Goal: Use online tool/utility: Utilize a website feature to perform a specific function

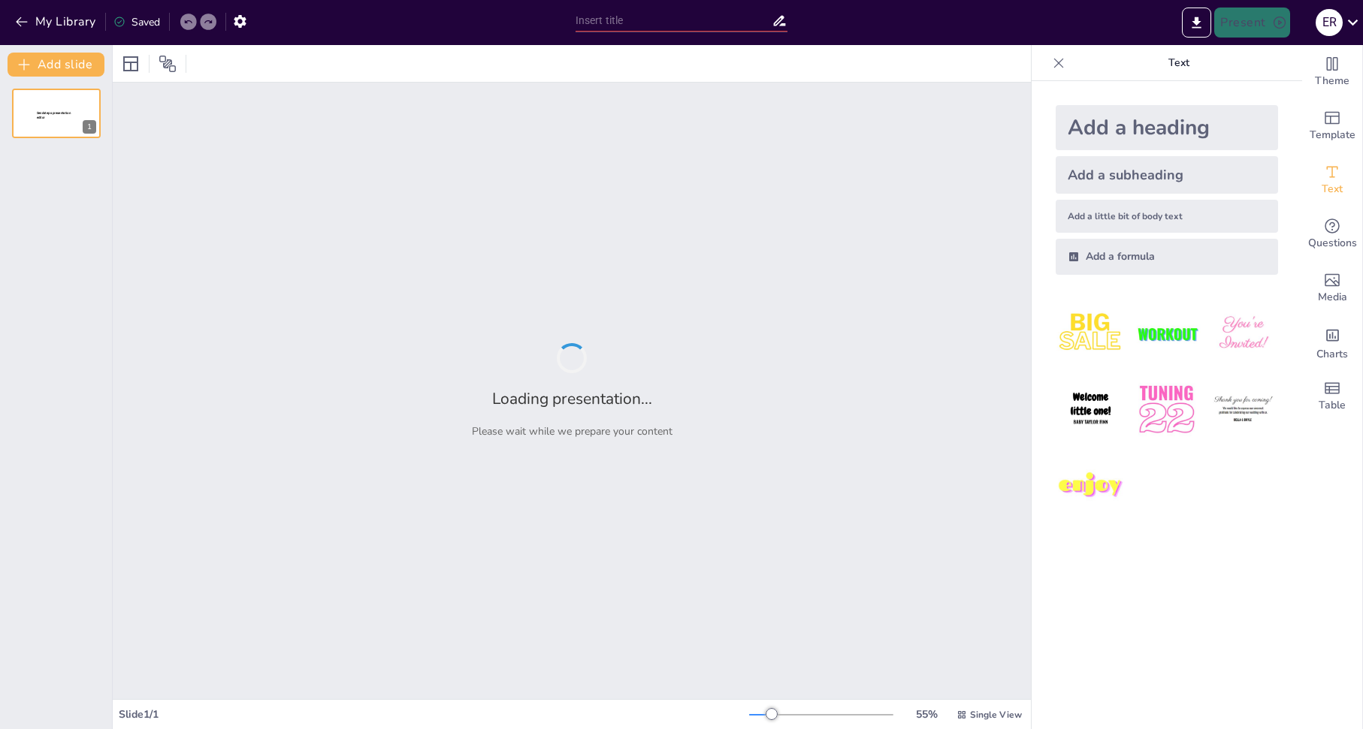
type input "Unternehmensprofil der Fly Bike Werke GmbH: Ein Überblick"
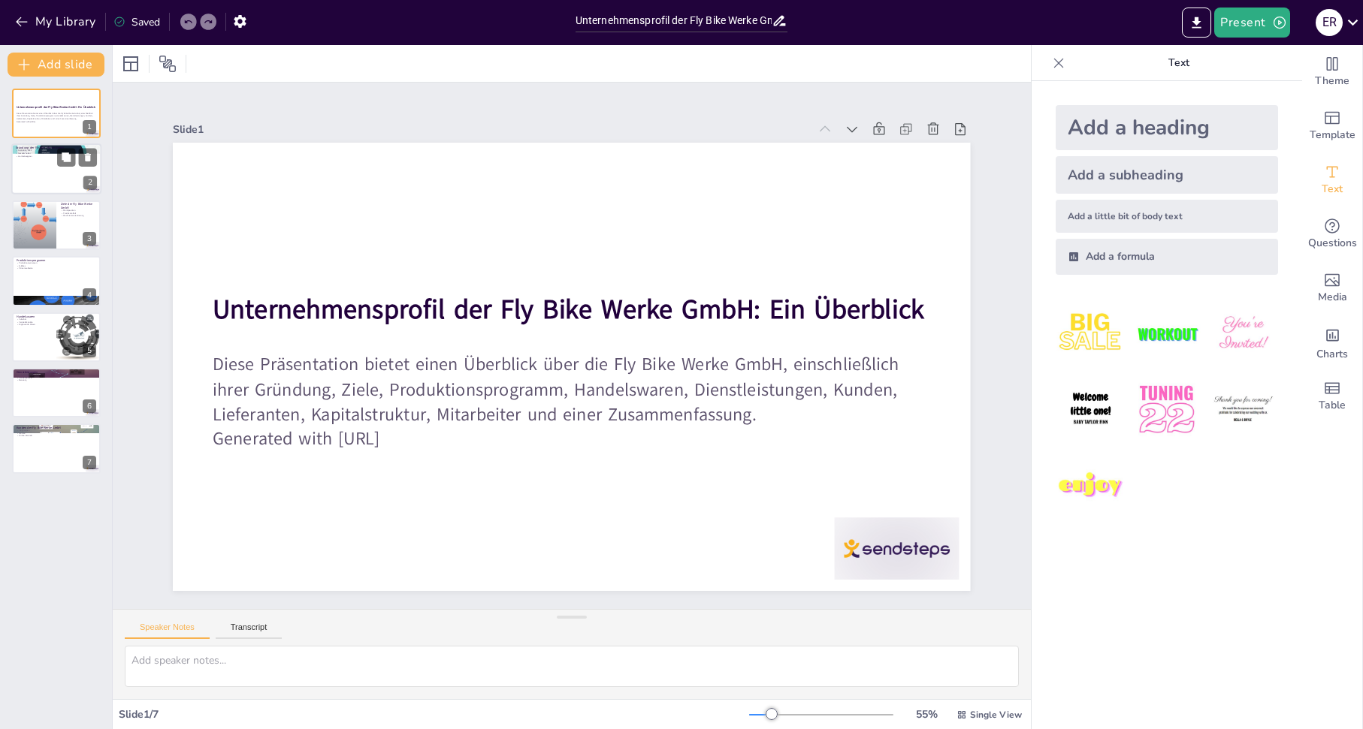
click at [54, 151] on p "Gründung 1982" at bounding box center [56, 150] width 81 height 3
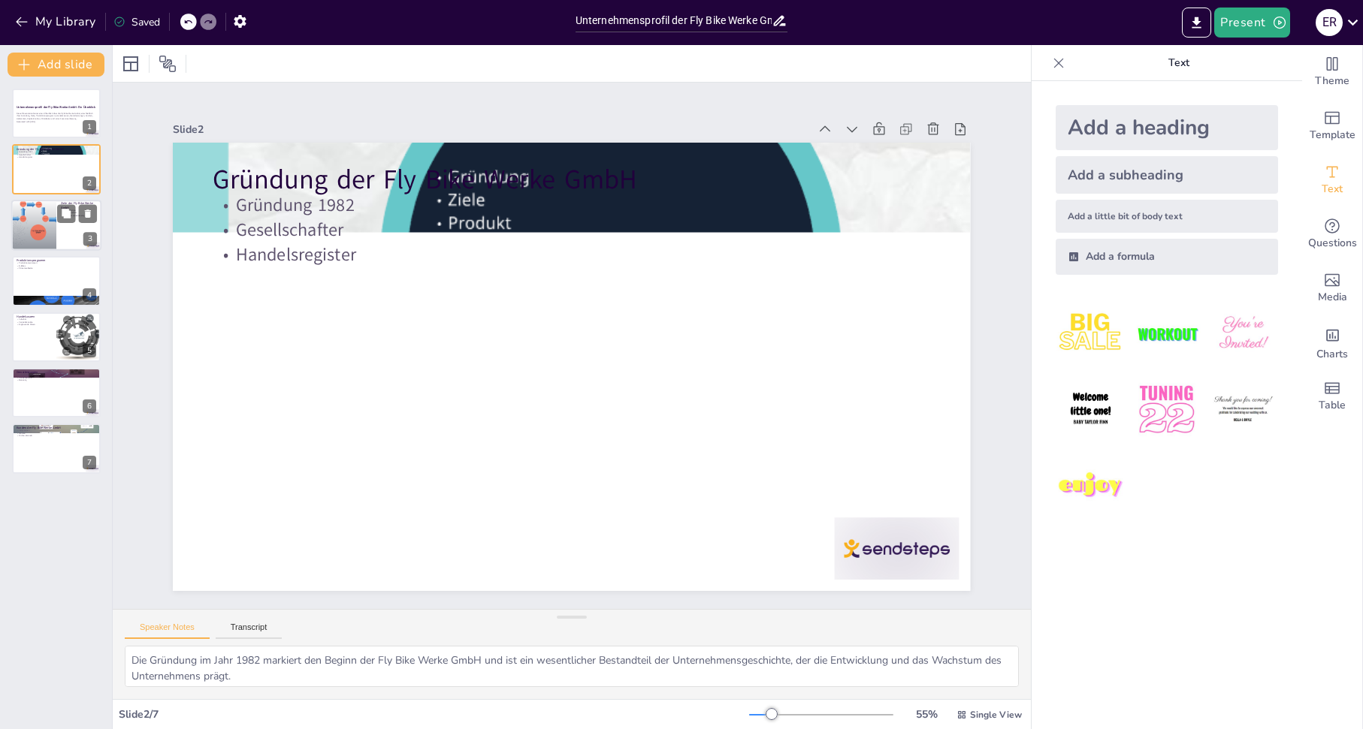
click at [32, 228] on div at bounding box center [34, 225] width 91 height 51
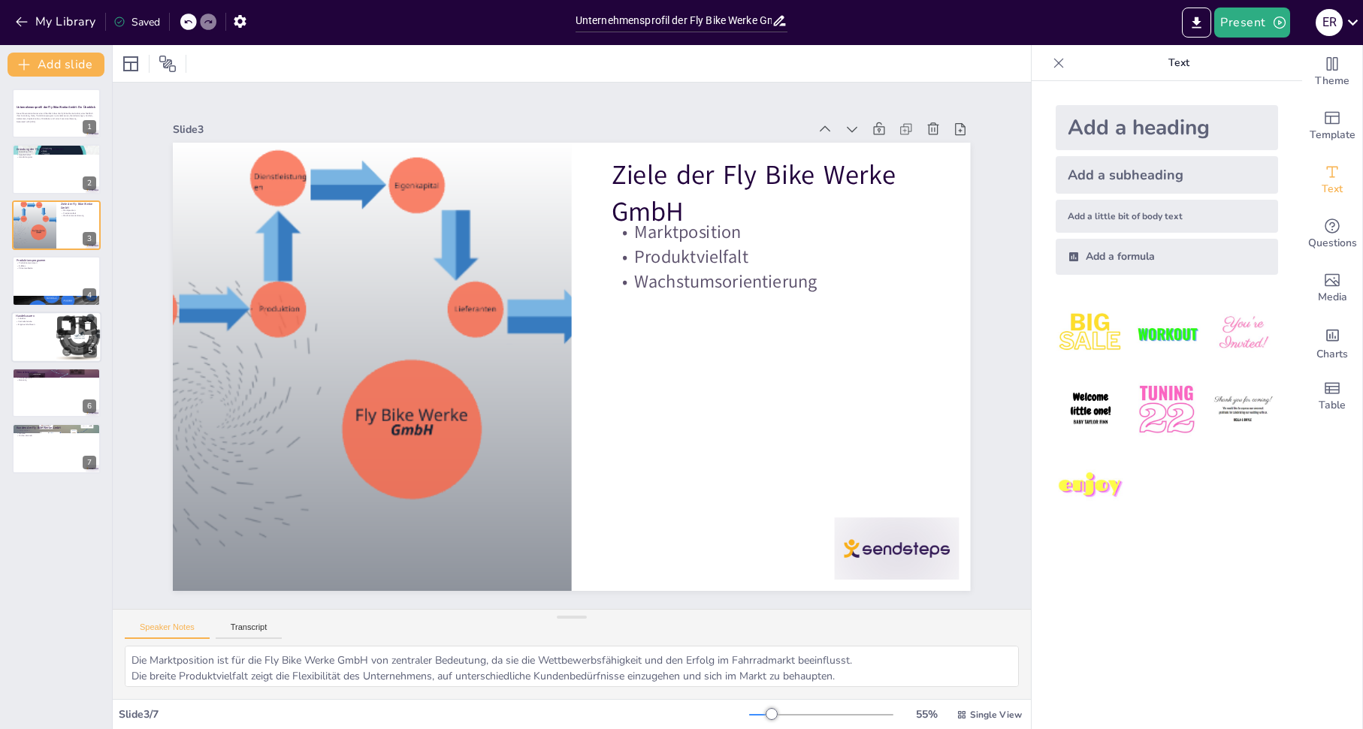
click at [58, 334] on button at bounding box center [66, 325] width 18 height 18
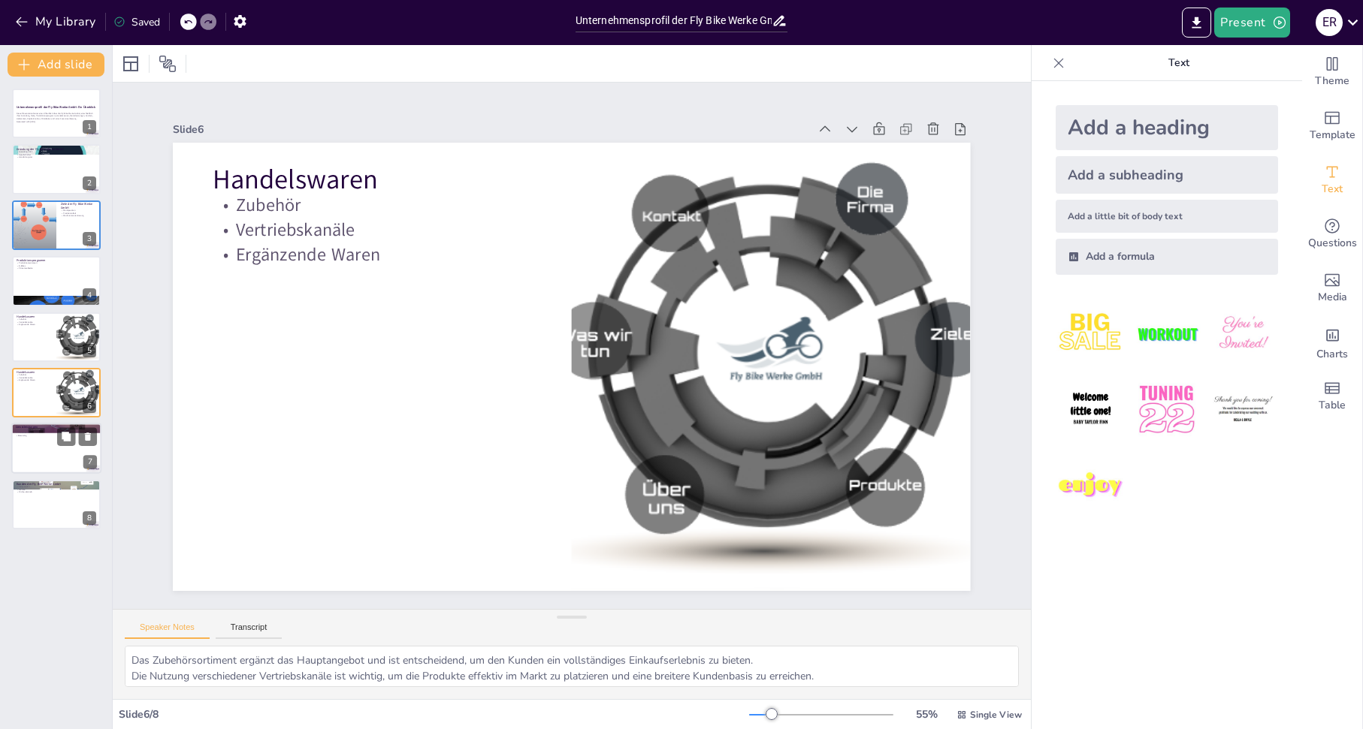
click at [61, 428] on button at bounding box center [66, 437] width 18 height 18
type textarea "Der Werkstattservice ist ein wesentlicher Bestandteil des Angebots und trägt zu…"
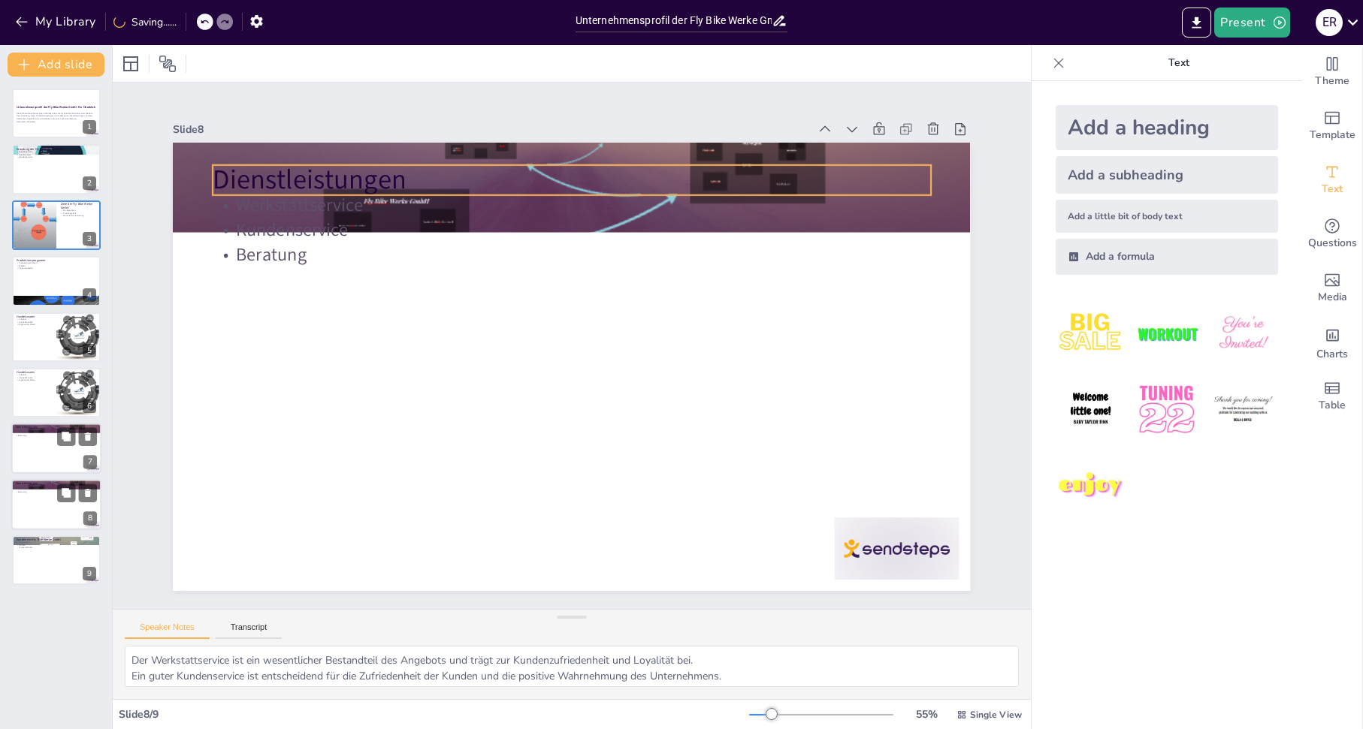
click at [62, 483] on p "Dienstleistungen" at bounding box center [56, 483] width 81 height 5
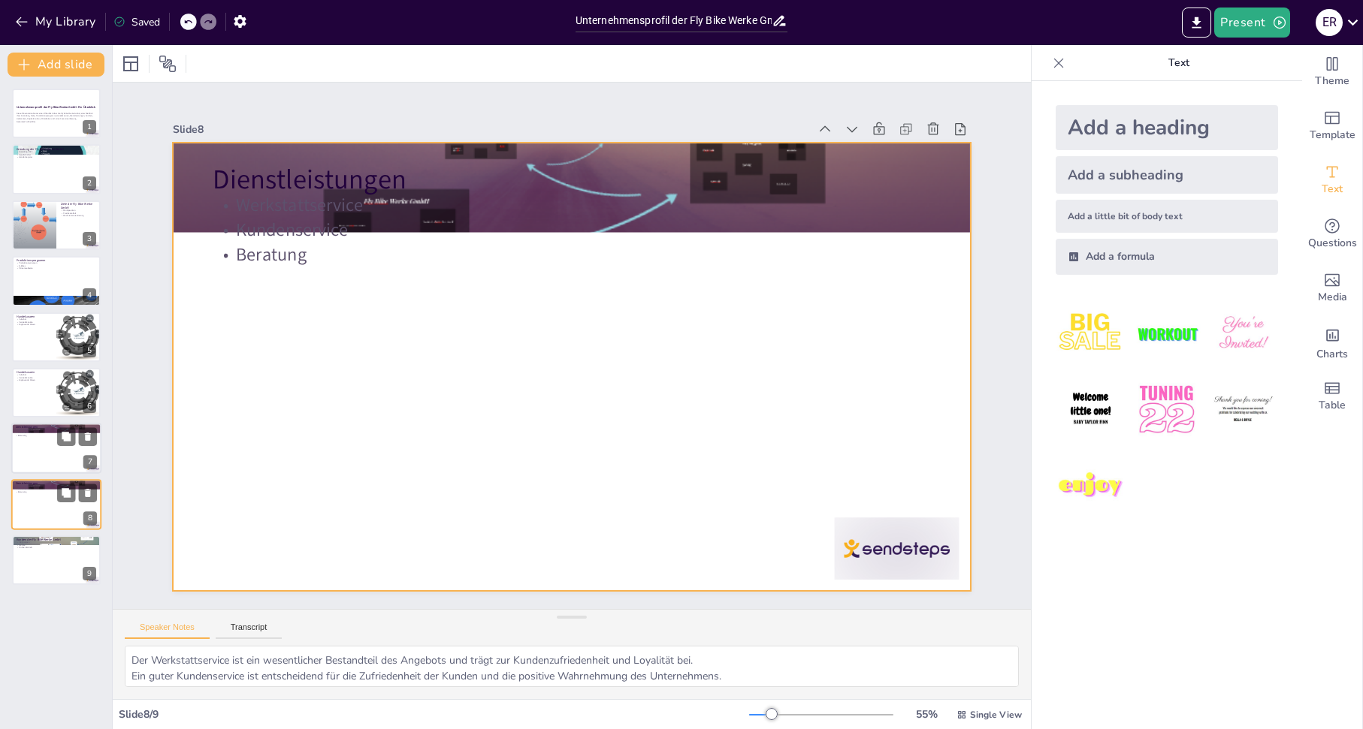
click at [65, 519] on div at bounding box center [56, 504] width 90 height 51
click at [657, 403] on div at bounding box center [557, 361] width 892 height 867
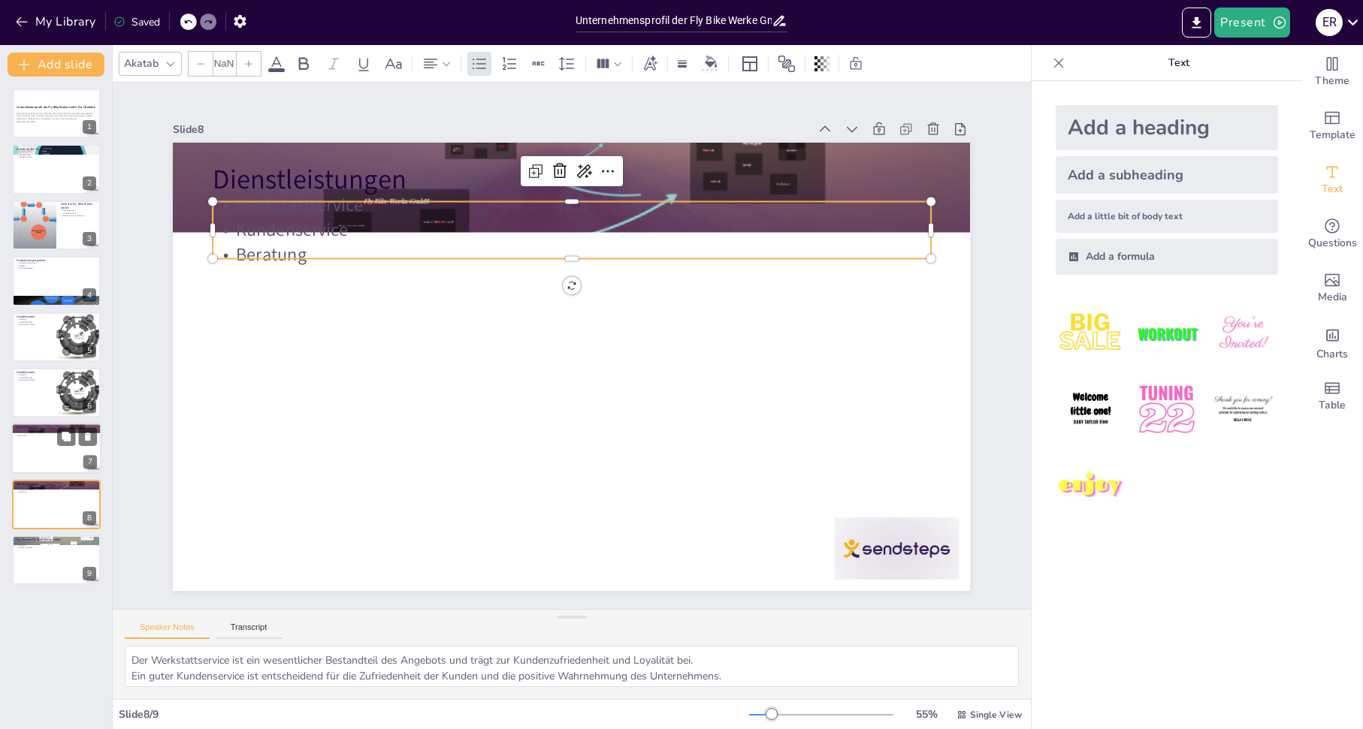
type input "32"
click at [300, 228] on p "Kundenservice" at bounding box center [607, 236] width 690 height 246
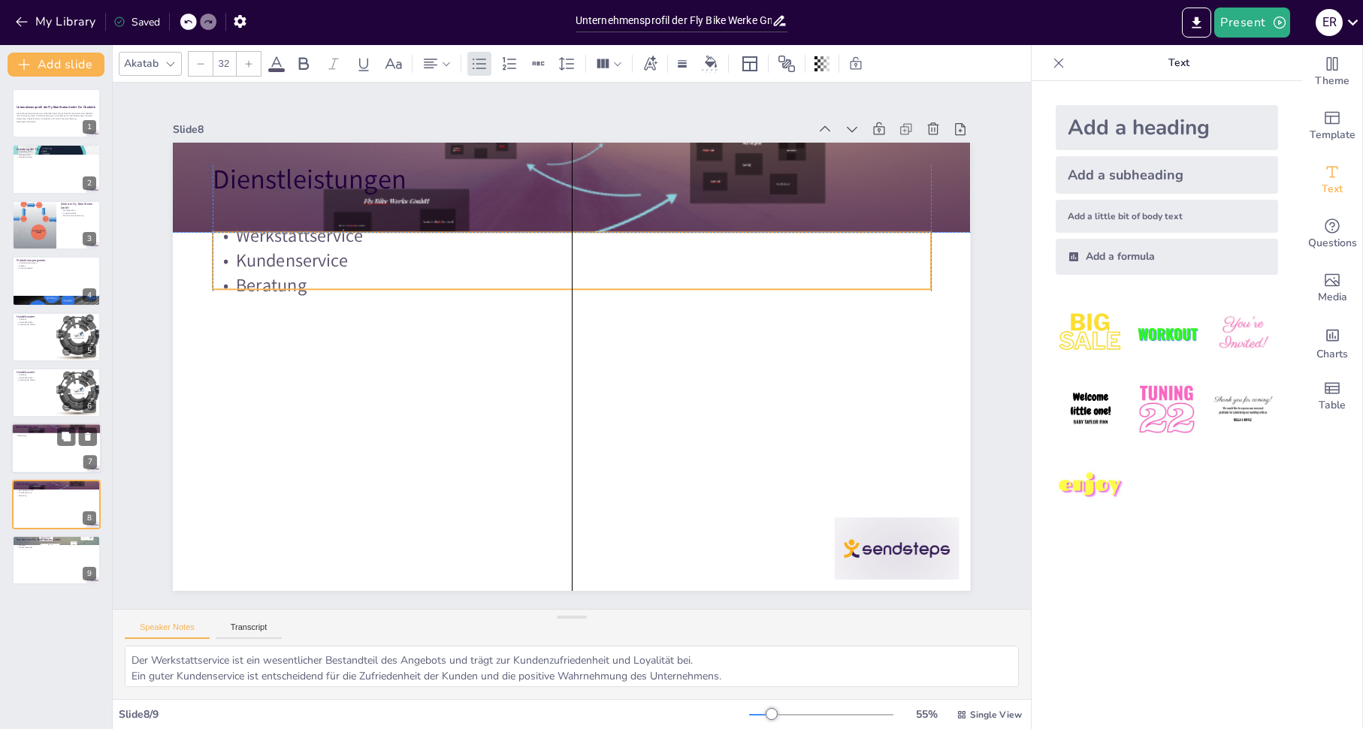
drag, startPoint x: 300, startPoint y: 228, endPoint x: 306, endPoint y: 276, distance: 49.2
click at [385, 276] on p "Kundenservice" at bounding box center [634, 289] width 499 height 550
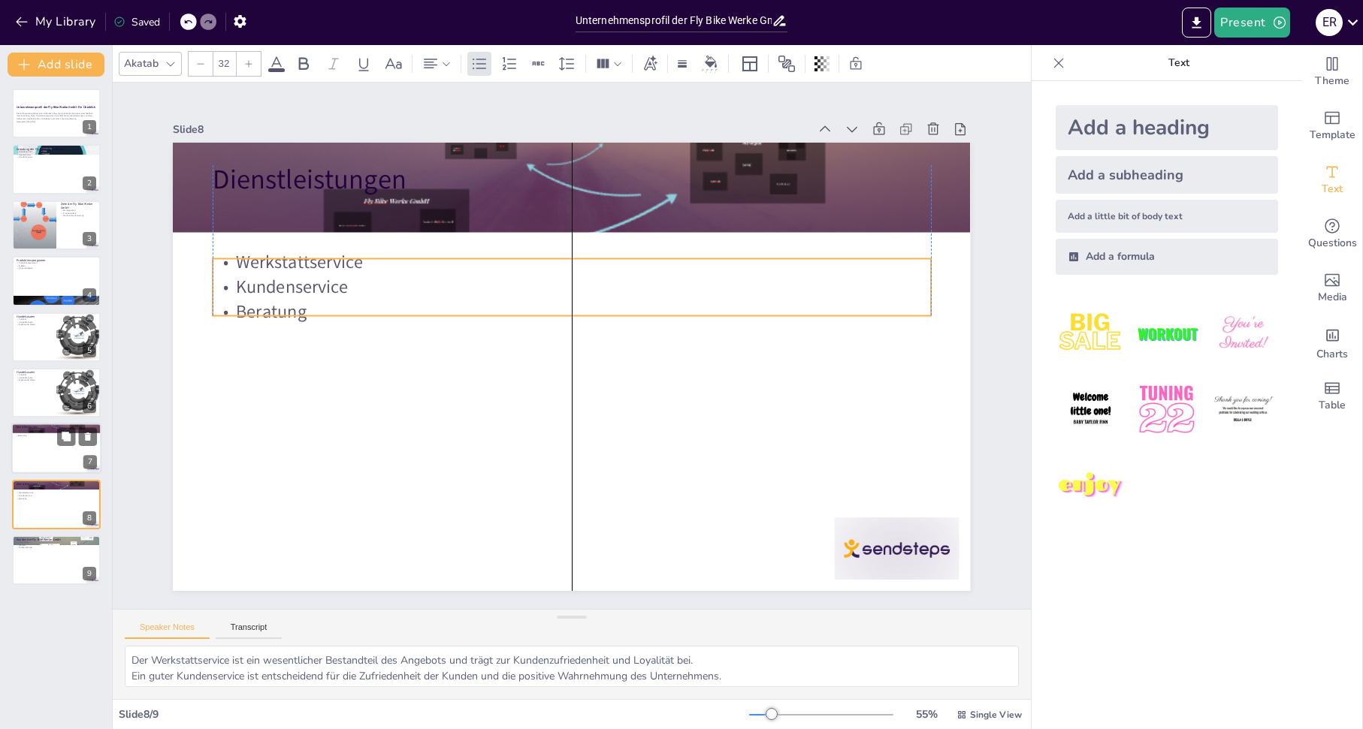
drag, startPoint x: 306, startPoint y: 276, endPoint x: 306, endPoint y: 285, distance: 8.3
click at [468, 285] on p "Kundenservice" at bounding box center [625, 322] width 315 height 666
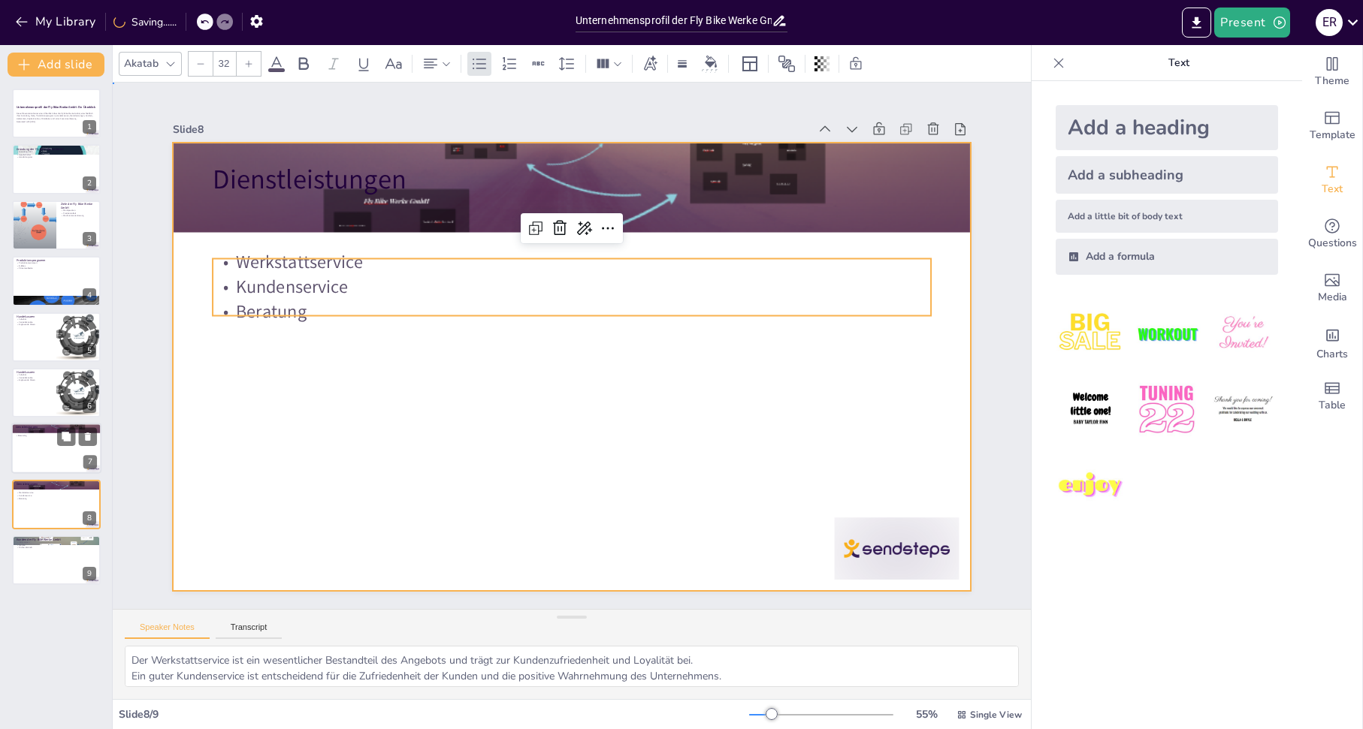
click at [428, 383] on div at bounding box center [559, 363] width 909 height 832
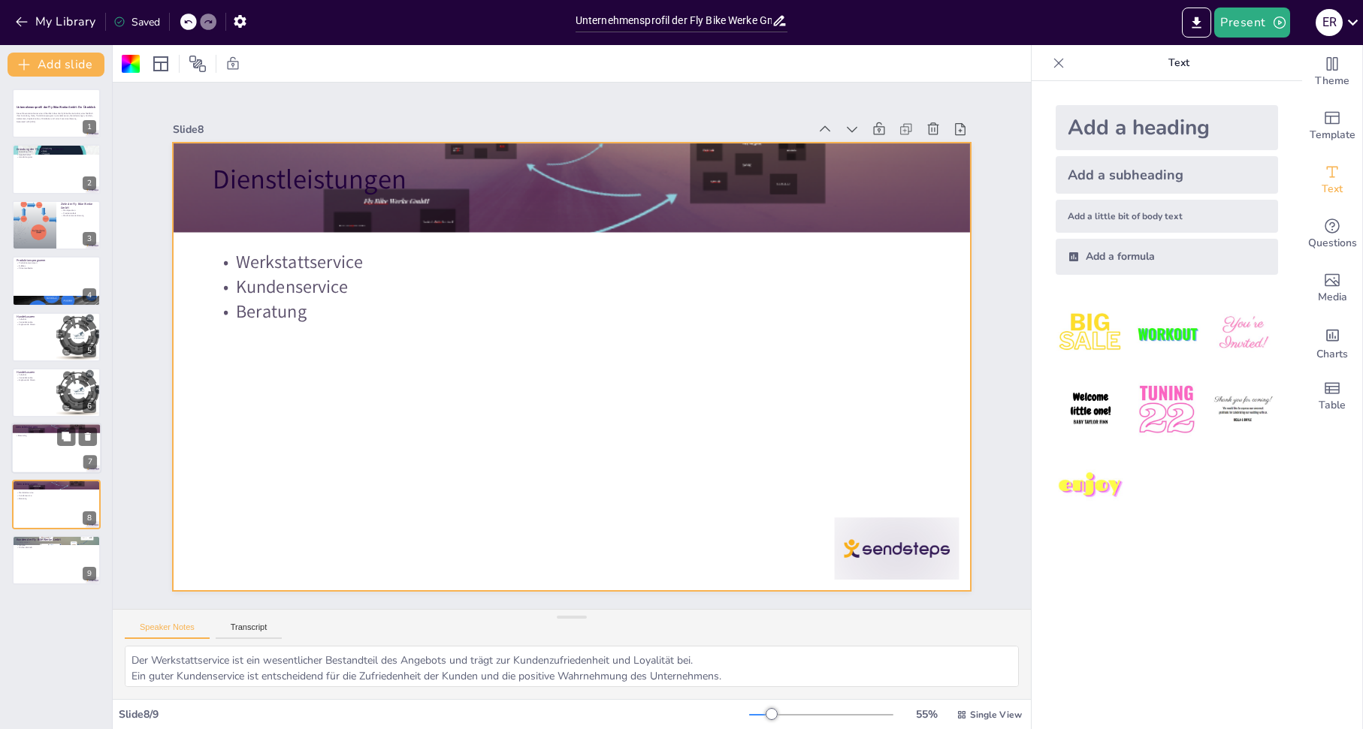
click at [27, 471] on div at bounding box center [56, 449] width 90 height 51
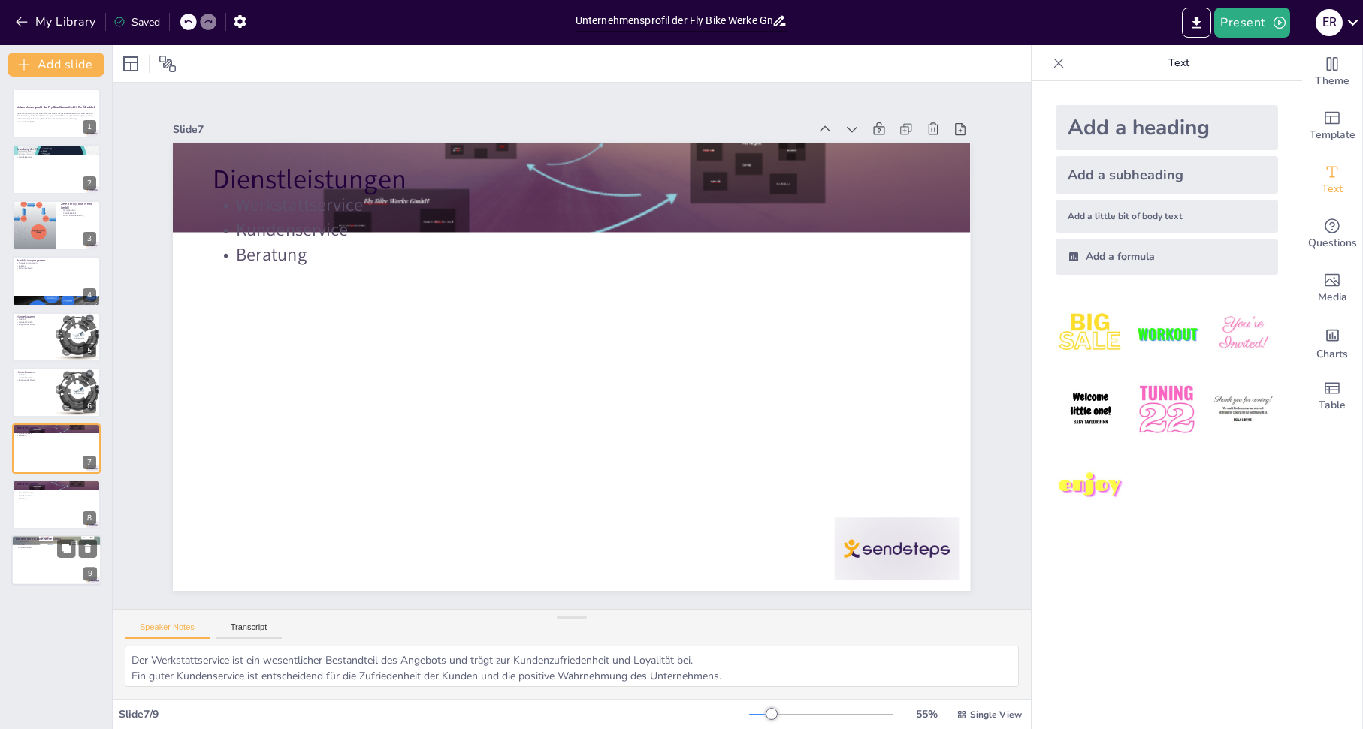
click at [44, 558] on div at bounding box center [56, 560] width 90 height 51
type textarea "Die Ansprache verschiedener Zielgruppen zeigt die Flexibilität des Unternehmens…"
